Goal: Communication & Community: Answer question/provide support

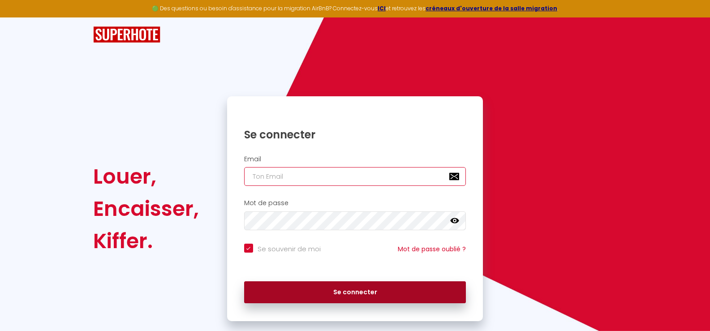
type input "[EMAIL_ADDRESS][PERSON_NAME][DOMAIN_NAME]"
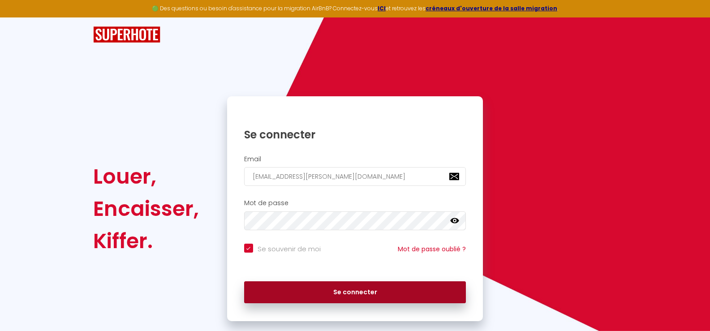
click at [343, 289] on button "Se connecter" at bounding box center [355, 292] width 222 height 22
checkbox input "true"
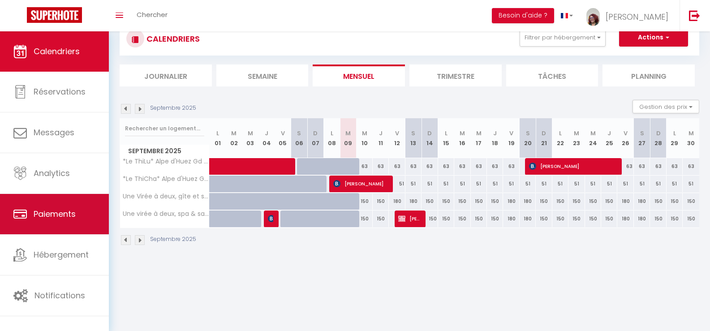
scroll to position [31, 0]
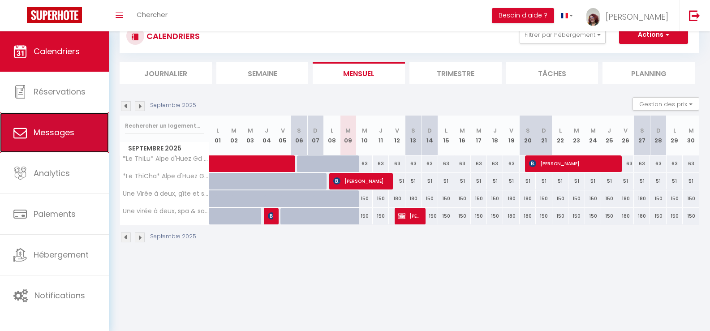
click at [53, 139] on link "Messages" at bounding box center [54, 132] width 109 height 40
select select "message"
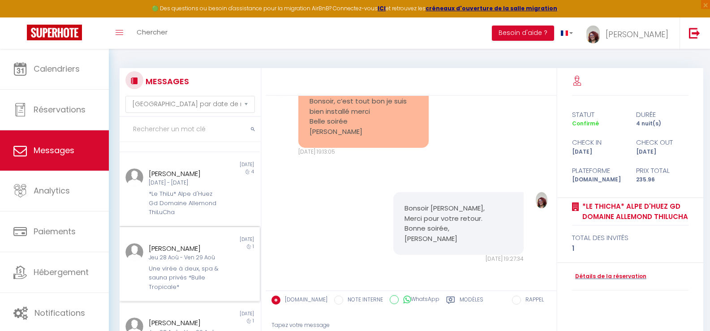
scroll to position [448, 0]
click at [181, 217] on div "Une virée à deux, spa & sauna privés *Bulle Tropicale*" at bounding box center [184, 202] width 70 height 27
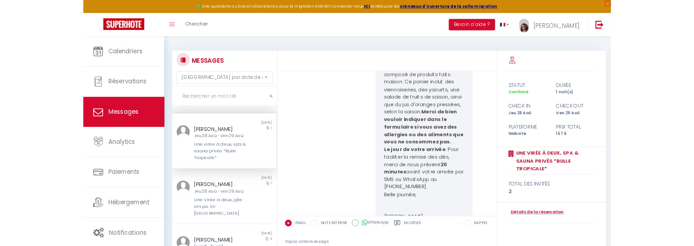
scroll to position [1078, 0]
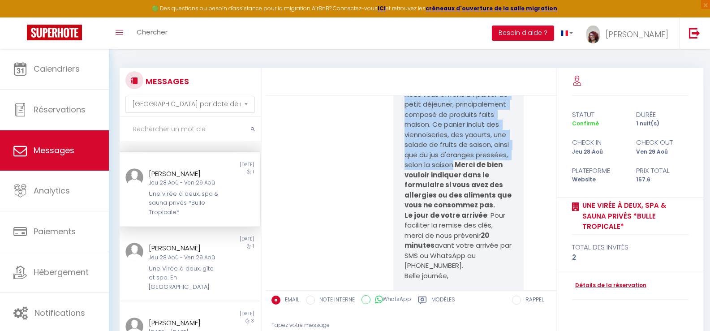
drag, startPoint x: 402, startPoint y: 145, endPoint x: 450, endPoint y: 214, distance: 84.0
click at [450, 211] on p "Nous vous offrons un panier de petit déjeuner, principalement composé de produi…" at bounding box center [458, 150] width 108 height 121
copy p "Nous vous offrons un panier de petit déjeuner, principalement composé de produi…"
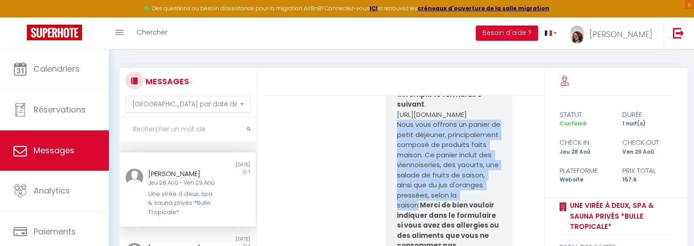
scroll to position [1099, 0]
